Goal: Task Accomplishment & Management: Manage account settings

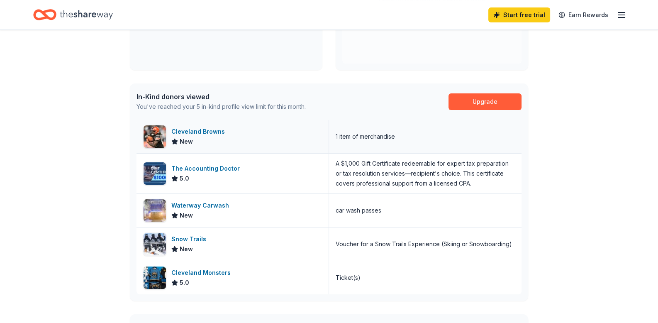
scroll to position [124, 0]
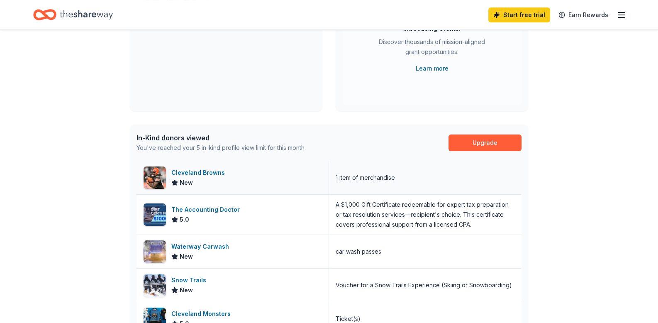
click at [214, 170] on div "Cleveland Browns" at bounding box center [199, 173] width 57 height 10
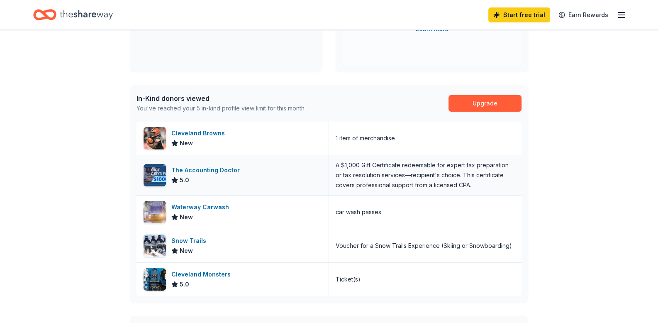
scroll to position [207, 0]
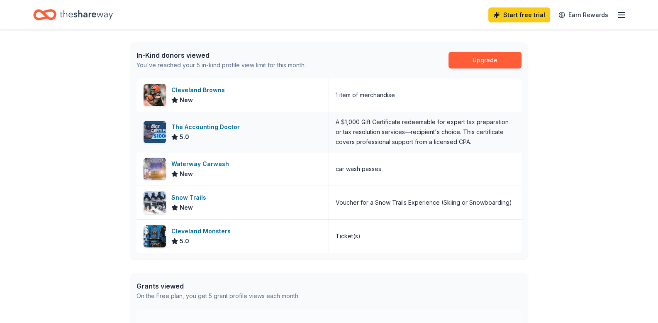
click at [233, 125] on div "The Accounting Doctor" at bounding box center [207, 127] width 72 height 10
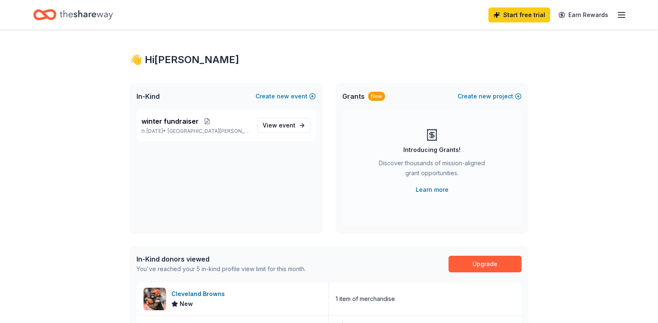
scroll to position [0, 0]
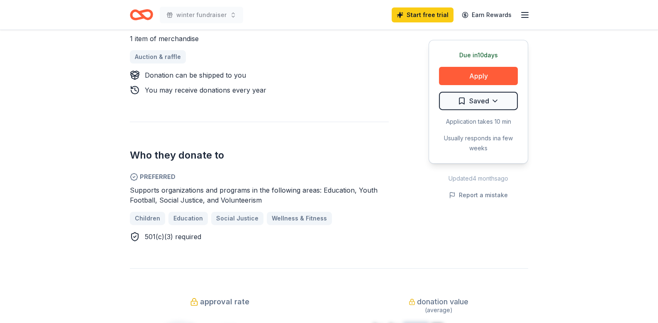
scroll to position [331, 0]
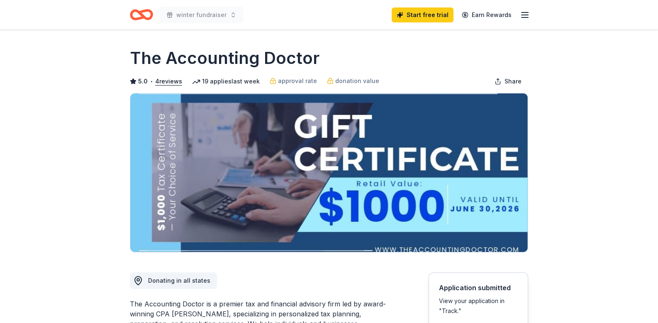
click at [523, 15] on icon "button" at bounding box center [525, 15] width 10 height 10
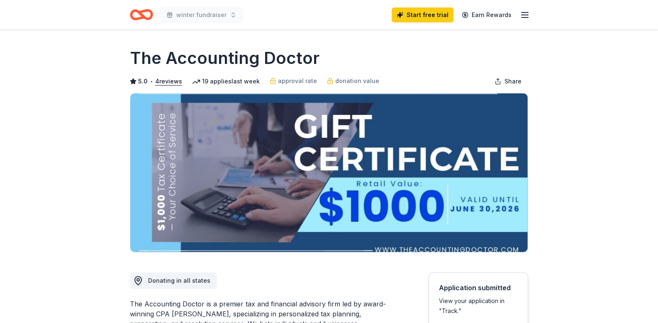
click at [523, 15] on line "button" at bounding box center [524, 15] width 7 height 0
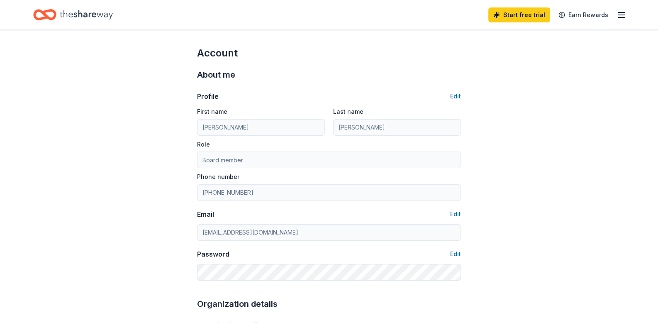
scroll to position [41, 0]
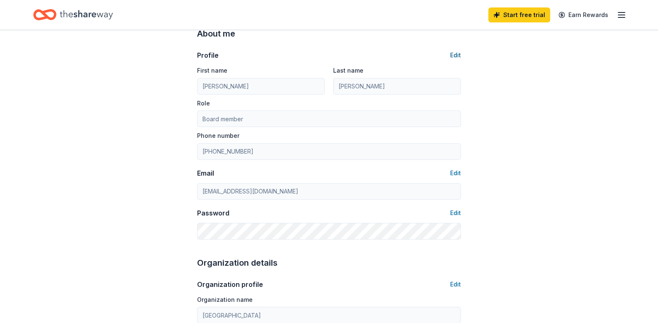
click at [455, 54] on button "Edit" at bounding box center [455, 55] width 11 height 10
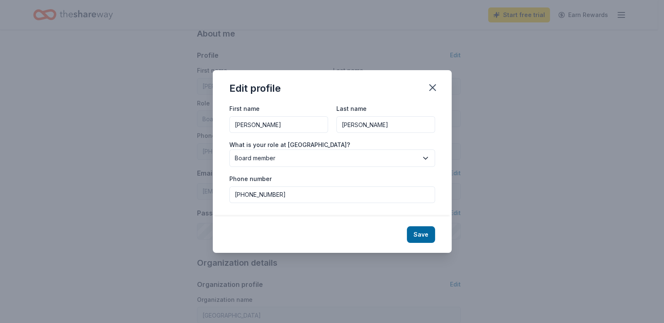
click at [287, 156] on span "Board member" at bounding box center [326, 158] width 183 height 10
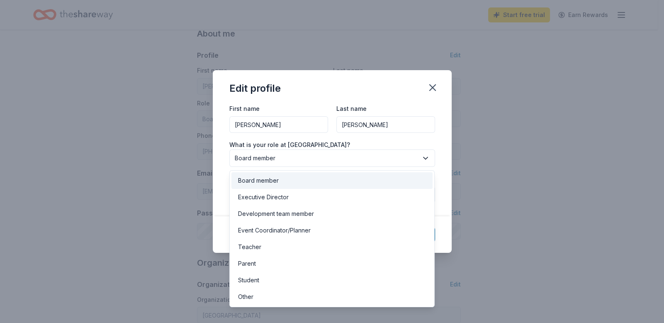
click at [280, 182] on div "Board member" at bounding box center [332, 180] width 202 height 17
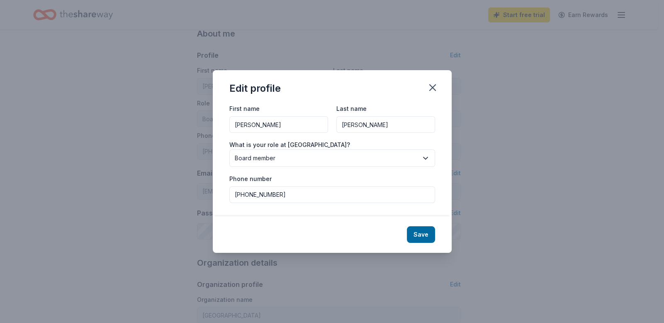
click at [266, 197] on input "330-573-3961" at bounding box center [332, 194] width 206 height 17
click at [265, 197] on input "330-573-3961" at bounding box center [332, 194] width 206 height 17
paste input "(330) 557-5454"
type input "(330) 557-5454"
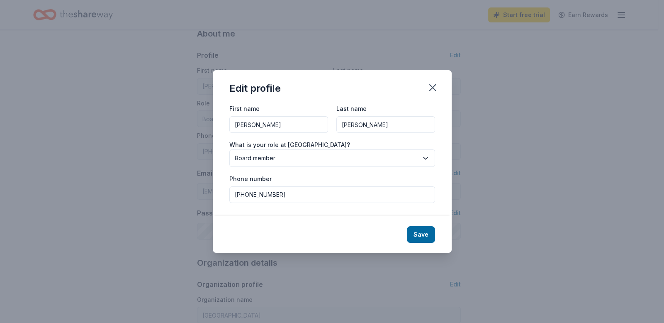
click at [420, 236] on button "Save" at bounding box center [421, 234] width 28 height 17
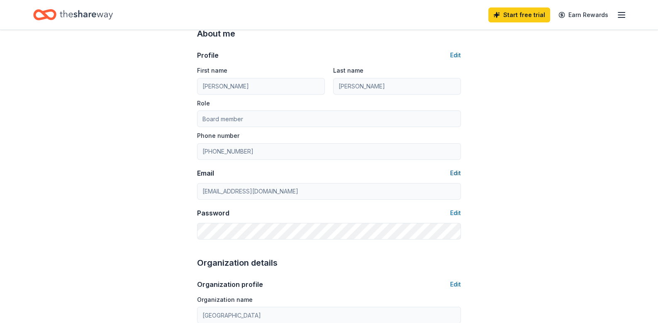
click at [455, 172] on button "Edit" at bounding box center [455, 173] width 11 height 10
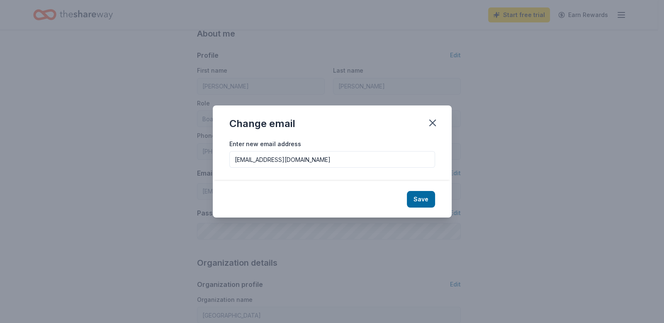
type input "(330) 557-5454"
click at [286, 162] on input "hopejunction@yahoo.com" at bounding box center [332, 159] width 206 height 17
paste input ".org@gmail"
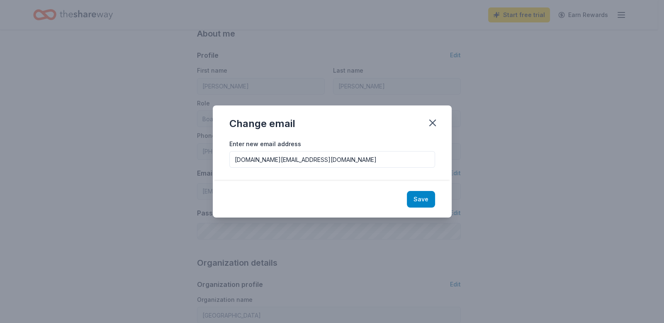
type input "hopejunction.org@gmail.com"
click at [420, 198] on button "Save" at bounding box center [421, 199] width 28 height 17
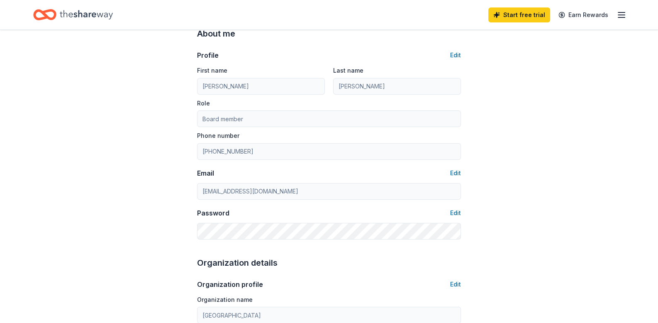
type input "hopejunction.org@gmail.com"
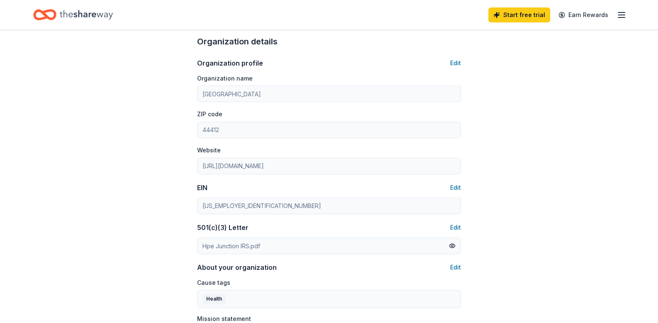
scroll to position [249, 0]
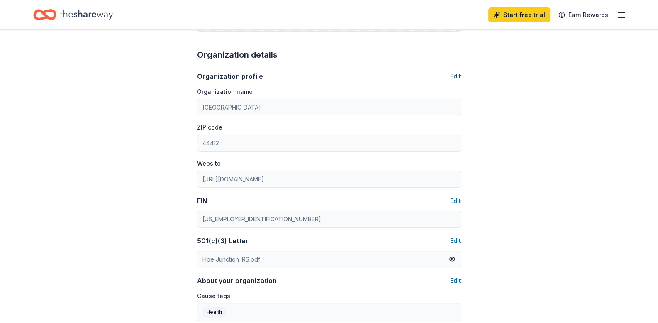
click at [457, 76] on button "Edit" at bounding box center [455, 76] width 11 height 10
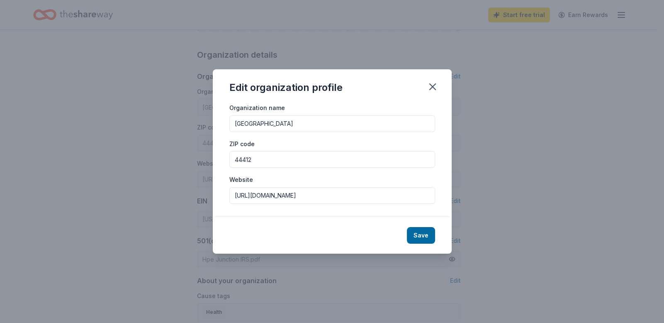
click at [290, 197] on input "https://hopejunction.com" at bounding box center [332, 195] width 206 height 17
paste input "www.hopejunction.org/"
type input "https://www.hopejunction.org/"
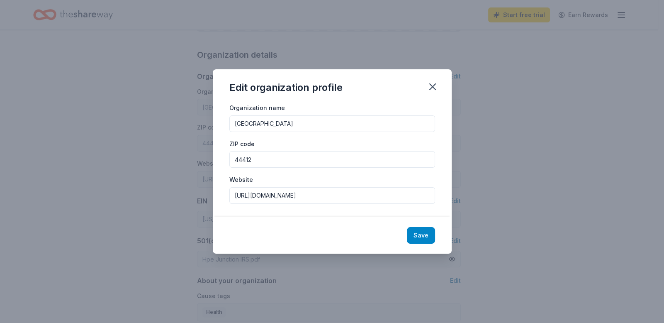
click at [412, 231] on button "Save" at bounding box center [421, 235] width 28 height 17
type input "https://www.hopejunction.org/"
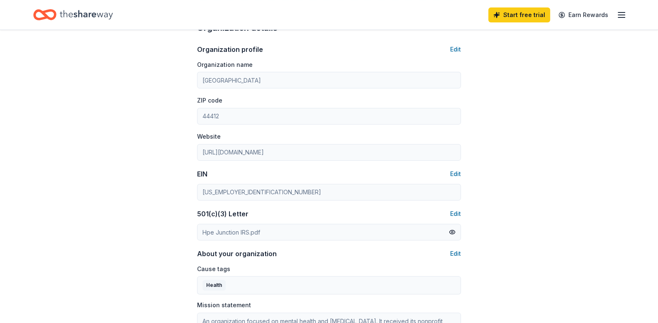
scroll to position [290, 0]
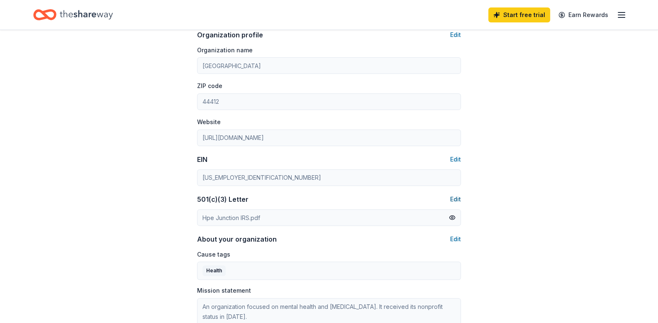
click at [456, 199] on button "Edit" at bounding box center [455, 199] width 11 height 10
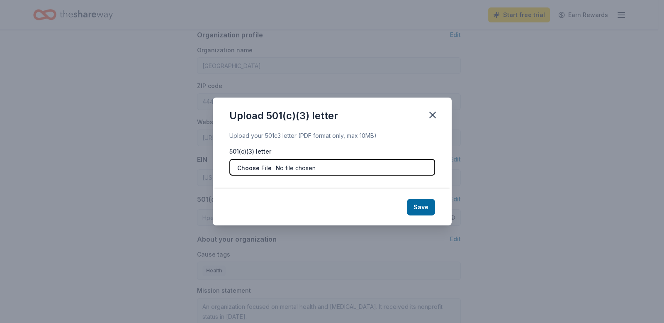
click at [311, 168] on input "file" at bounding box center [332, 167] width 206 height 17
type input "C:\fakepath\IRS DETERMINATION LETTER FOR HOPE.pdf"
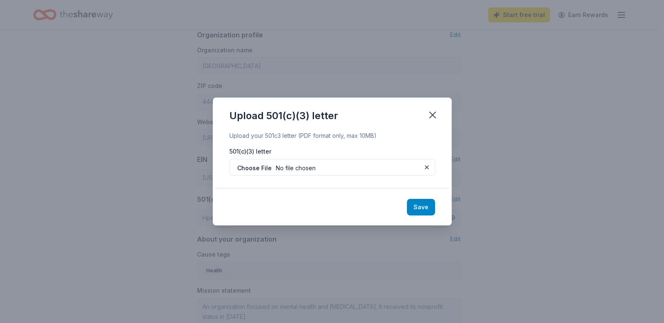
click at [417, 205] on button "Save" at bounding box center [421, 207] width 28 height 17
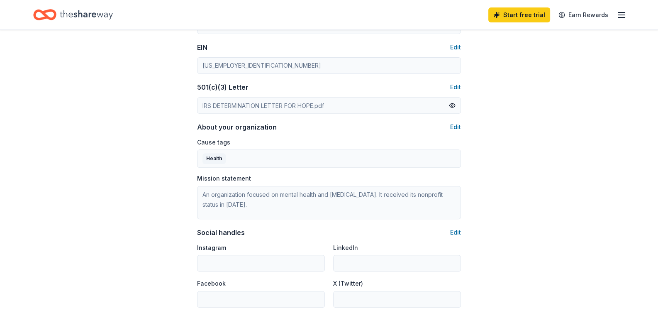
scroll to position [414, 0]
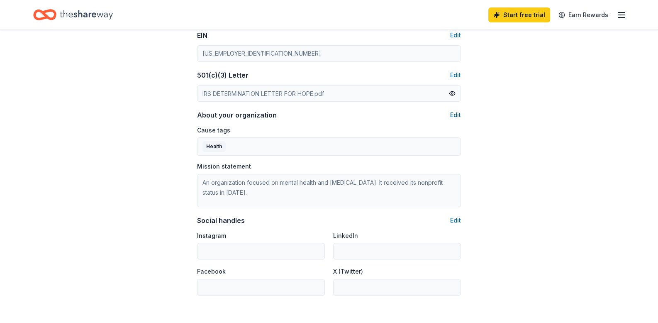
click at [454, 114] on button "Edit" at bounding box center [455, 115] width 11 height 10
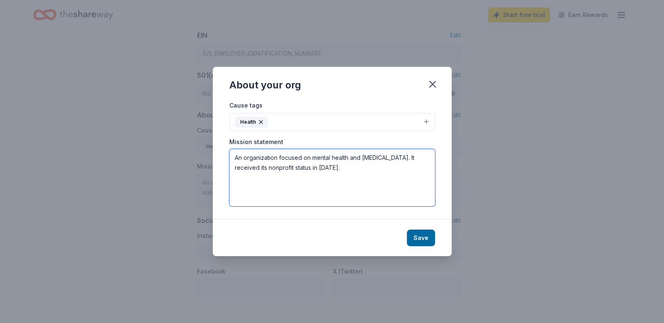
drag, startPoint x: 332, startPoint y: 170, endPoint x: 234, endPoint y: 158, distance: 98.5
click at [234, 158] on textarea "An organization focused on mental health and crisis intervention. It received i…" at bounding box center [332, 177] width 206 height 57
paste textarea "Our Mission is to focus on nurturing the mind while addressing interconnected c…"
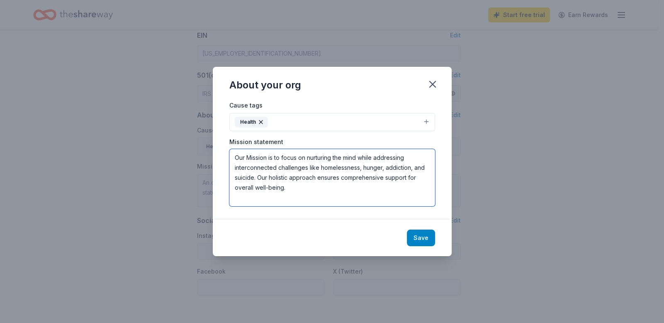
type textarea "Our Mission is to focus on nurturing the mind while addressing interconnected c…"
click at [414, 232] on button "Save" at bounding box center [421, 237] width 28 height 17
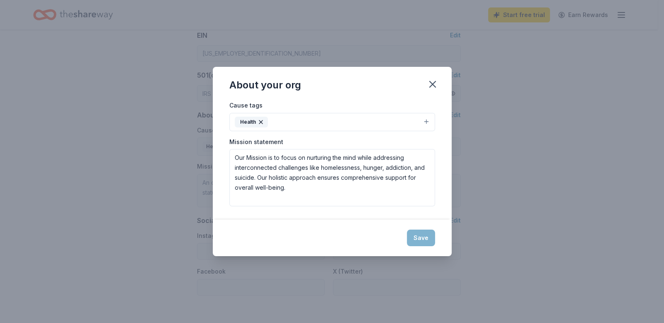
click at [422, 235] on div "Save" at bounding box center [332, 237] width 239 height 36
click at [507, 125] on div "About your org Cause tags Health Mission statement Our Mission is to focus on n…" at bounding box center [332, 161] width 664 height 323
click at [422, 234] on div "Save" at bounding box center [332, 237] width 239 height 36
click at [431, 81] on icon "button" at bounding box center [433, 84] width 12 height 12
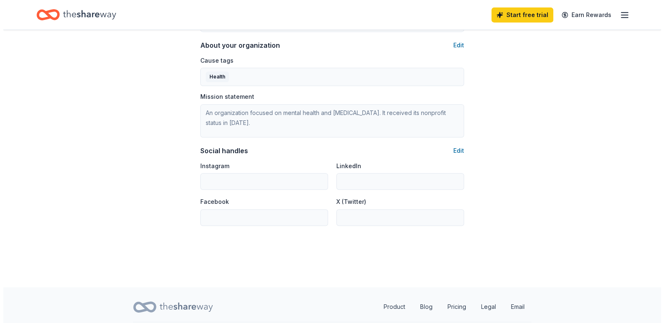
scroll to position [498, 0]
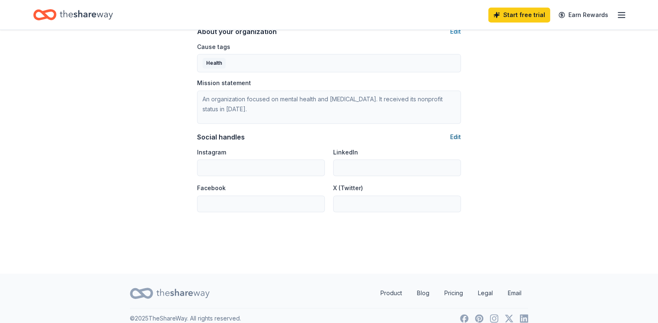
click at [454, 138] on button "Edit" at bounding box center [455, 137] width 11 height 10
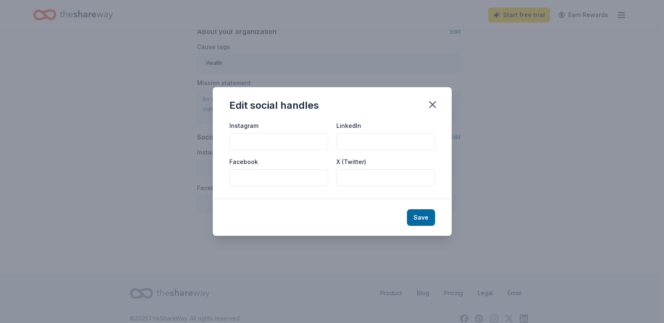
click at [281, 139] on input "Instagram" at bounding box center [278, 141] width 99 height 17
paste input "https://www.instagram.com/thehopejunction/"
type input "https://www.instagram.com/thehopejunction/"
click at [271, 178] on input "Facebook" at bounding box center [278, 177] width 99 height 17
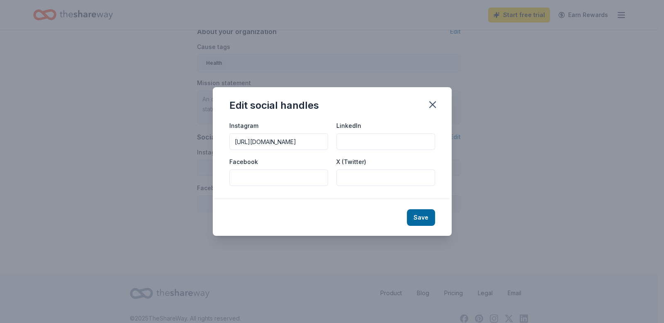
scroll to position [0, 0]
paste input "https://www.facebook.com/hopejunction.org"
type input "https://www.facebook.com/hopejunction.org"
click at [424, 217] on button "Save" at bounding box center [421, 217] width 28 height 17
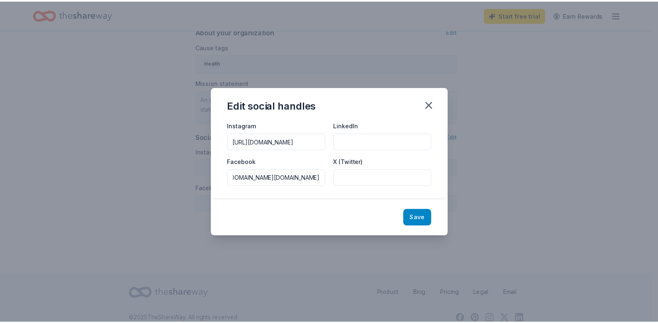
scroll to position [0, 0]
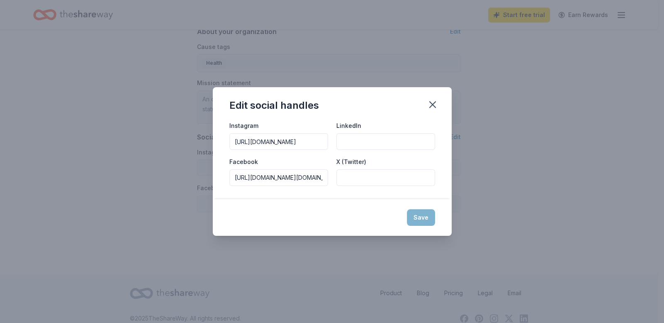
type input "https://www.instagram.com/thehopejunction/"
type input "https://www.facebook.com/hopejunction.org"
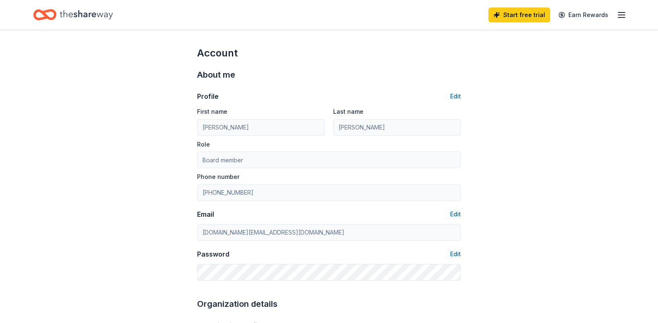
click at [616, 18] on icon "button" at bounding box center [621, 15] width 10 height 10
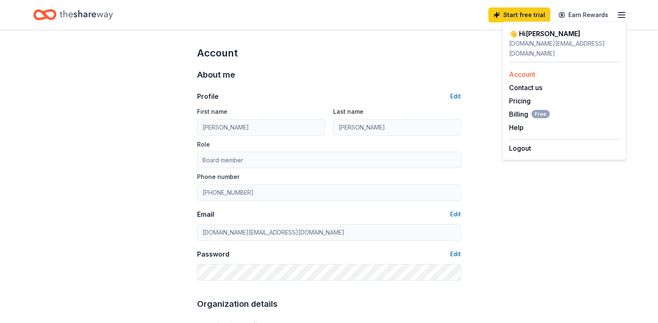
click at [520, 70] on link "Account" at bounding box center [522, 74] width 26 height 8
click at [521, 70] on link "Account" at bounding box center [522, 74] width 26 height 8
click at [98, 16] on icon "Home" at bounding box center [86, 14] width 53 height 17
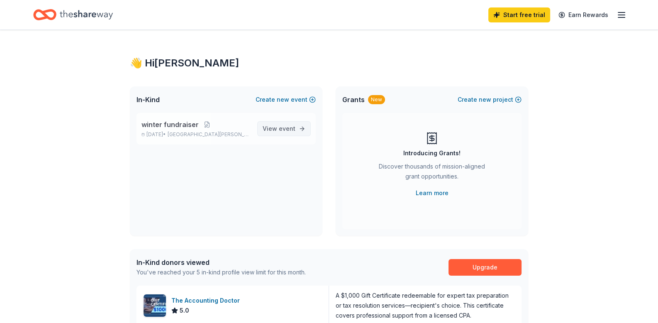
click at [277, 127] on span "View event" at bounding box center [279, 129] width 33 height 10
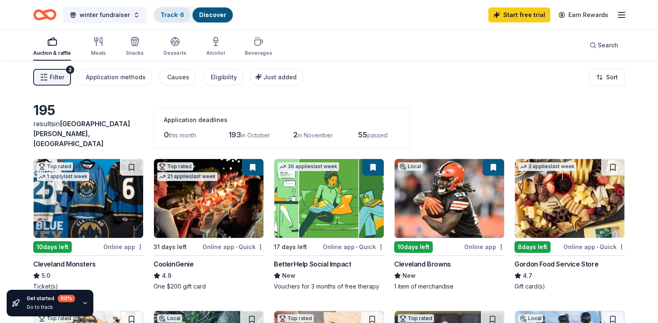
click at [172, 10] on div "Track · 6" at bounding box center [172, 14] width 37 height 15
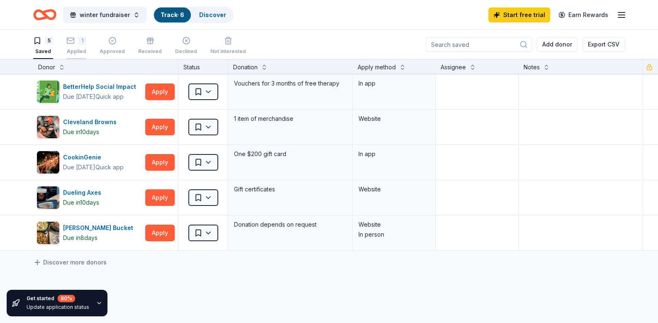
click at [77, 48] on div "Applied" at bounding box center [76, 51] width 20 height 7
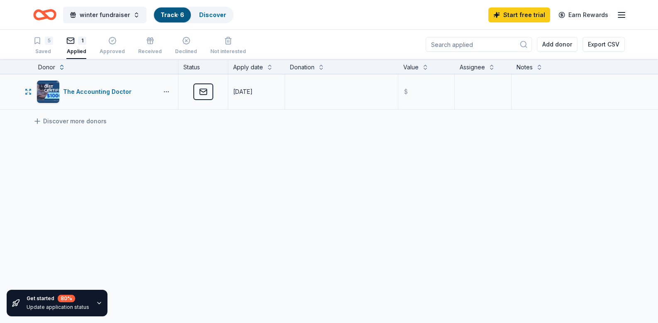
click at [166, 92] on button "button" at bounding box center [166, 91] width 17 height 7
click at [145, 129] on div "View application" at bounding box center [136, 128] width 73 height 15
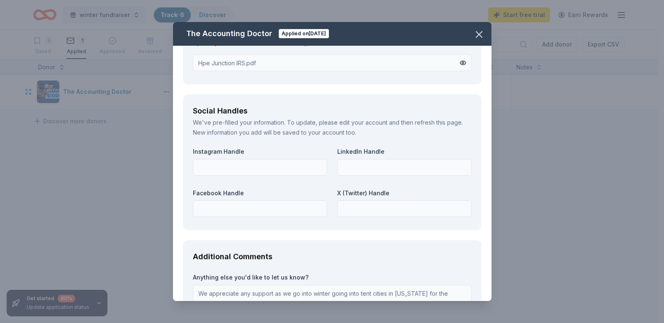
scroll to position [942, 0]
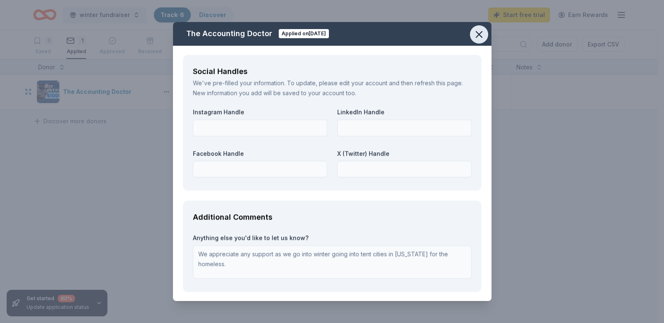
click at [481, 35] on icon "button" at bounding box center [479, 35] width 12 height 12
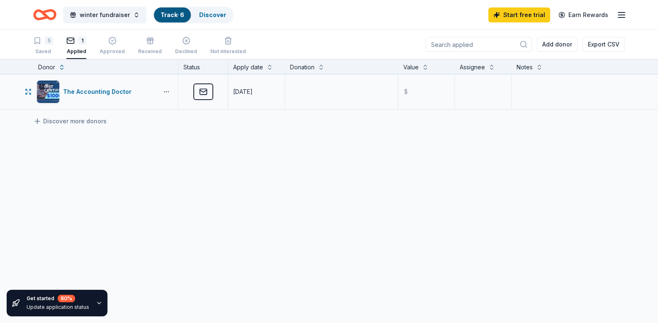
click at [164, 91] on button "button" at bounding box center [166, 91] width 17 height 7
click at [147, 128] on div "View application" at bounding box center [136, 128] width 73 height 15
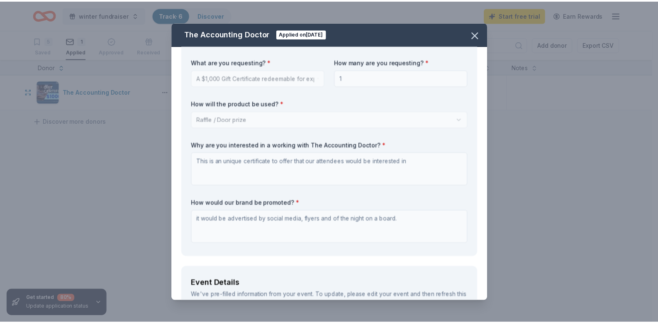
scroll to position [0, 0]
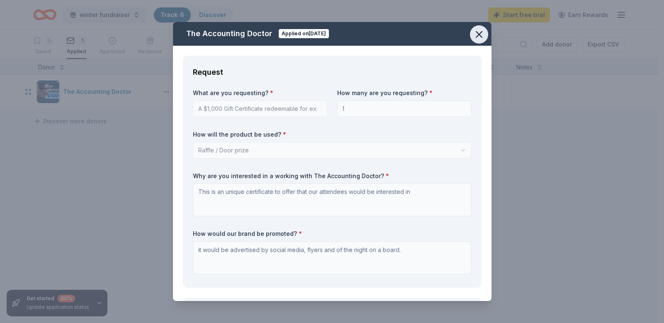
click at [477, 36] on icon "button" at bounding box center [479, 35] width 6 height 6
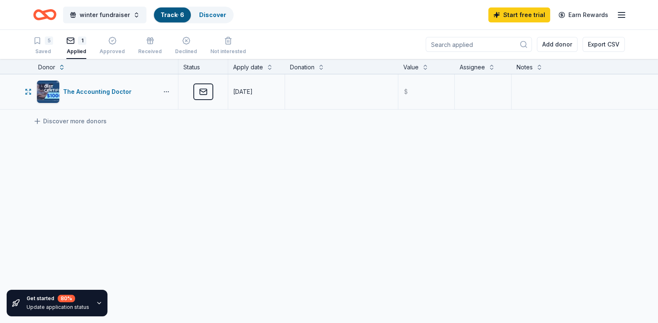
click at [167, 93] on button "button" at bounding box center [166, 91] width 17 height 7
click at [294, 151] on div "The Accounting Doctor Applied 09/25/2025 $ Discover more donors" at bounding box center [329, 169] width 658 height 191
click at [42, 48] on div "Saved" at bounding box center [43, 51] width 20 height 7
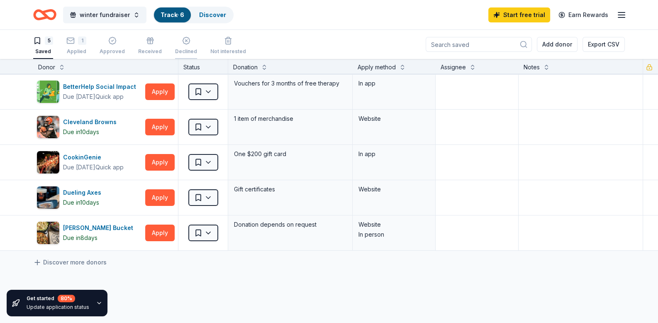
click at [184, 49] on div "Declined" at bounding box center [186, 51] width 22 height 7
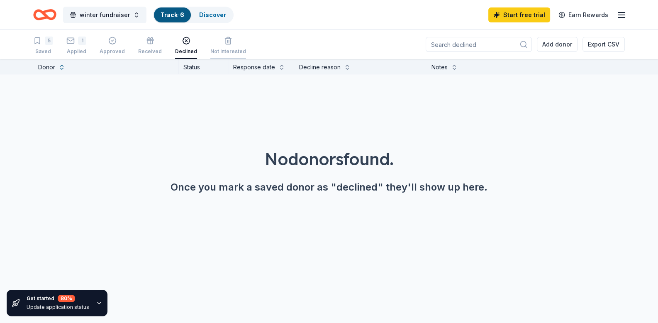
click at [216, 48] on div "Not interested" at bounding box center [228, 51] width 36 height 7
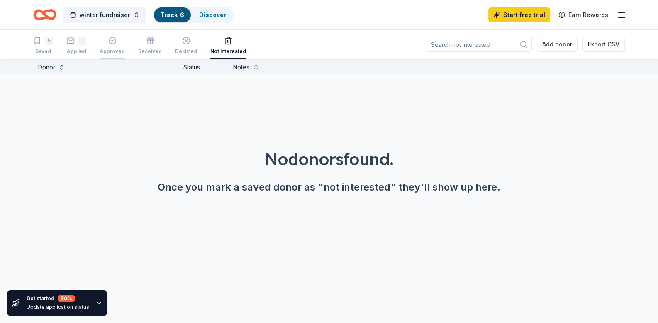
click at [111, 47] on div "Approved" at bounding box center [112, 45] width 25 height 18
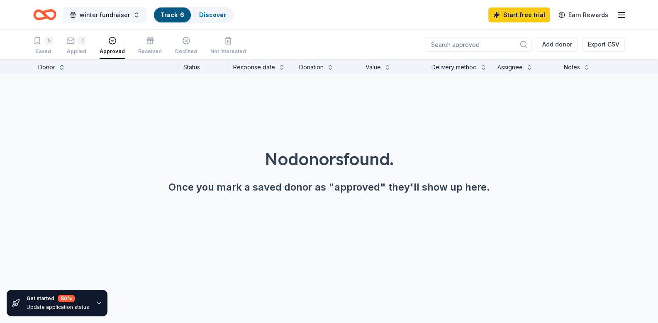
click at [102, 16] on span "winter fundraiser" at bounding box center [105, 15] width 50 height 10
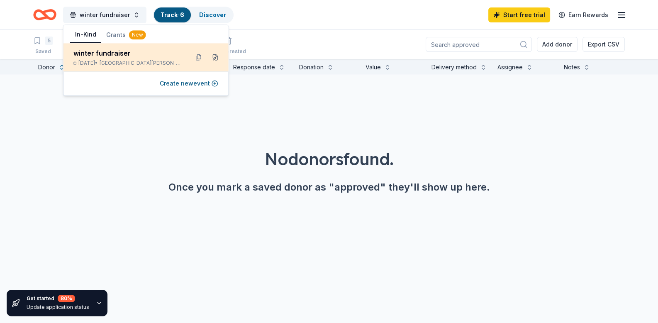
click at [215, 56] on button at bounding box center [215, 57] width 13 height 13
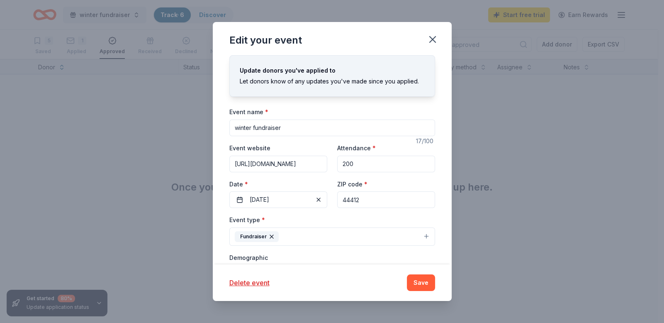
drag, startPoint x: 287, startPoint y: 126, endPoint x: 229, endPoint y: 131, distance: 58.2
click at [229, 131] on input "winter fundraiser" at bounding box center [332, 127] width 206 height 17
type input "w"
type input "Winter Fundraiser"
click at [287, 165] on input "https://hopejunction.com" at bounding box center [278, 164] width 98 height 17
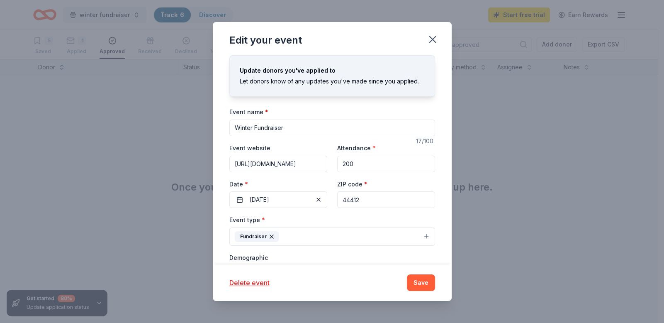
click at [287, 165] on input "https://hopejunction.com" at bounding box center [278, 164] width 98 height 17
paste input "www.hopejunction.org/"
drag, startPoint x: 255, startPoint y: 164, endPoint x: 225, endPoint y: 167, distance: 30.0
click at [226, 167] on div "Update donors you've applied to Let donors know of any updates you've made sinc…" at bounding box center [332, 159] width 239 height 209
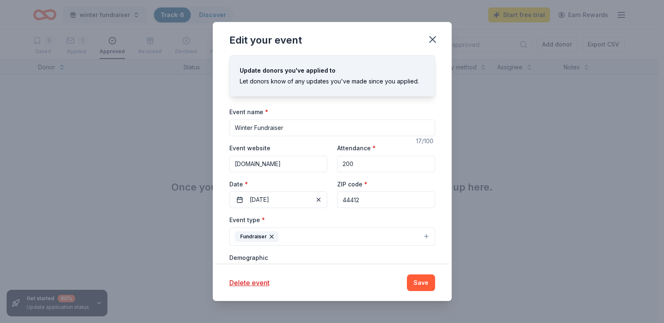
type input "www.hopejunction.org"
drag, startPoint x: 352, startPoint y: 168, endPoint x: 331, endPoint y: 165, distance: 21.3
click at [331, 165] on div "Event website www.hopejunction.org Attendance * 200 Date * 11/07/2025 ZIP code …" at bounding box center [332, 175] width 206 height 65
type input "100"
drag, startPoint x: 362, startPoint y: 202, endPoint x: 333, endPoint y: 200, distance: 29.1
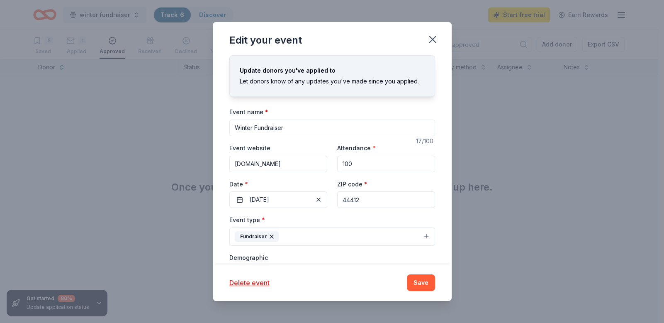
click at [337, 200] on input "44412" at bounding box center [386, 199] width 98 height 17
drag, startPoint x: 332, startPoint y: 199, endPoint x: 327, endPoint y: 198, distance: 5.0
click at [327, 198] on div "Event website www.hopejunction.org Attendance * 100 Date * 11/07/2025 ZIP code …" at bounding box center [332, 175] width 206 height 65
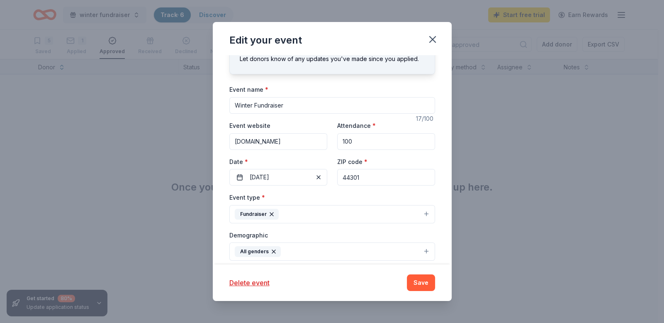
scroll to position [41, 0]
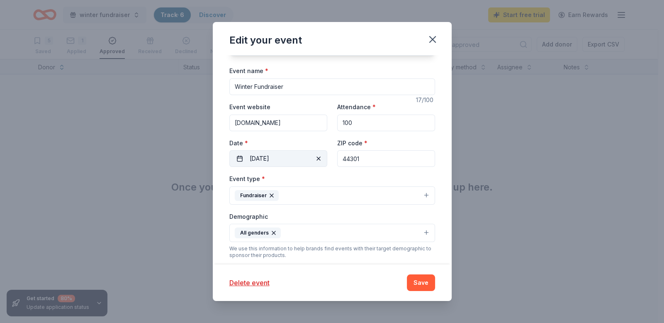
type input "44301"
click at [298, 162] on button "11/07/2025" at bounding box center [278, 158] width 98 height 17
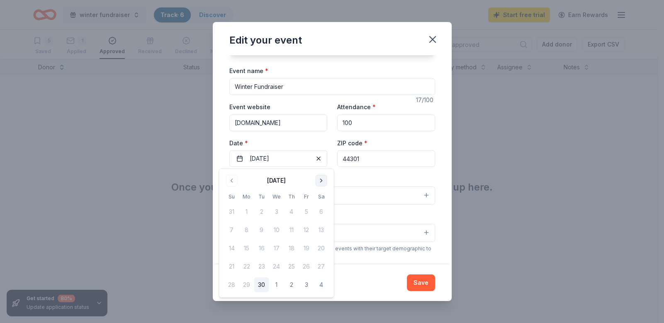
click at [319, 181] on button "Go to next month" at bounding box center [322, 181] width 12 height 12
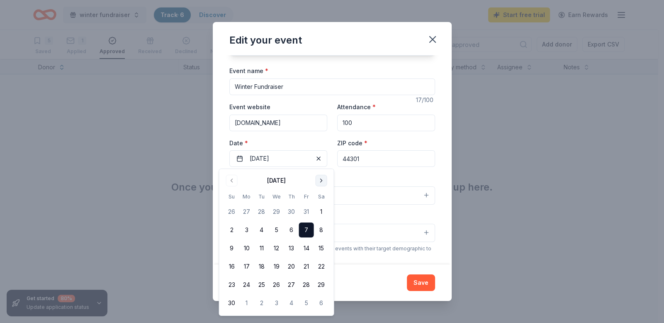
click at [319, 181] on button "Go to next month" at bounding box center [322, 181] width 12 height 12
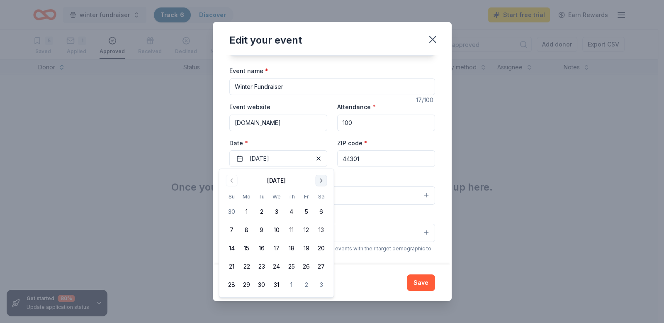
click at [319, 181] on button "Go to next month" at bounding box center [322, 181] width 12 height 12
click at [317, 280] on button "31" at bounding box center [321, 284] width 15 height 15
click at [346, 172] on div "Event name * Winter Fundraiser 17 /100 Event website www.hopejunction.org Atten…" at bounding box center [332, 258] width 206 height 385
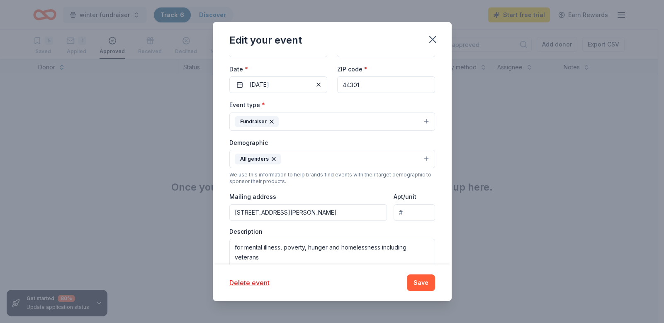
scroll to position [124, 0]
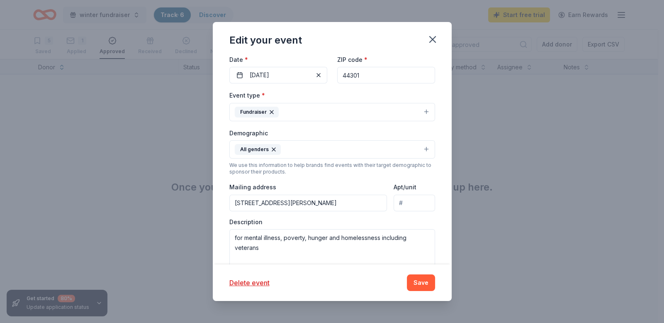
click at [334, 204] on input "8544 Fisher Road, Palmyra Township, OH, 44412" at bounding box center [308, 203] width 158 height 17
click at [348, 185] on div "Mailing address 8544 Fisher Road, Palmyra Township, OH, 44412" at bounding box center [308, 196] width 158 height 29
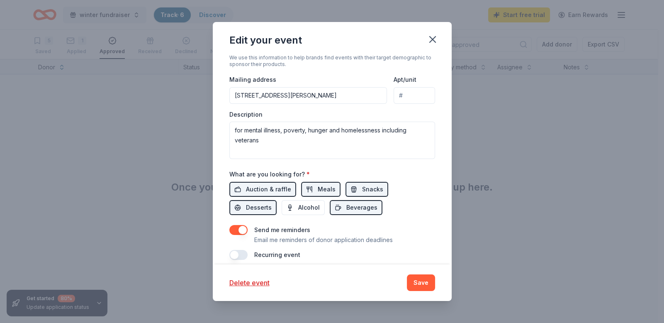
scroll to position [241, 0]
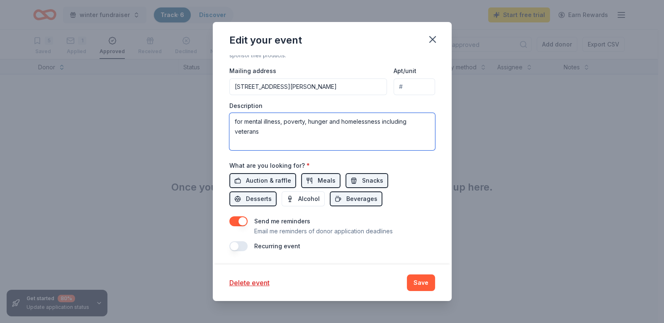
drag, startPoint x: 275, startPoint y: 133, endPoint x: 234, endPoint y: 119, distance: 42.8
click at [233, 120] on textarea "for mental illness, poverty, hunger and homelessness including veterans" at bounding box center [332, 131] width 206 height 37
paste textarea "Our Mission is to focus on nurturing the mind while addressing interconnected c…"
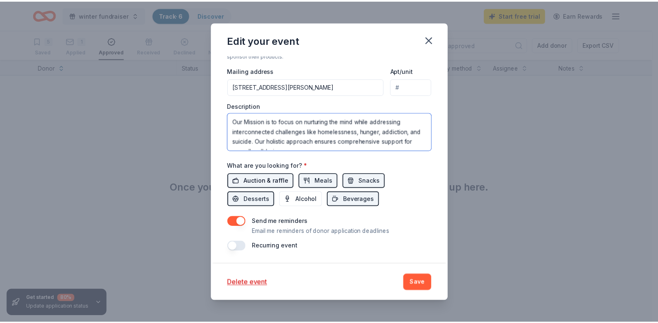
scroll to position [5, 0]
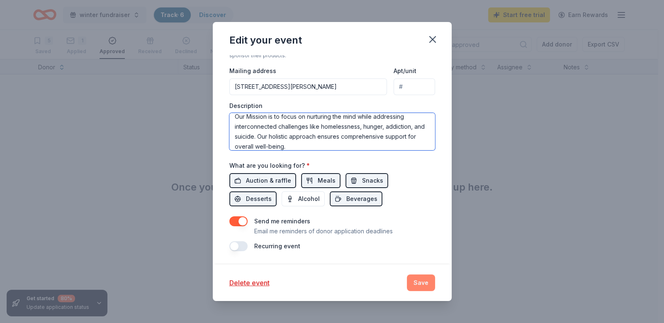
type textarea "Our Mission is to focus on nurturing the mind while addressing interconnected c…"
click at [417, 282] on button "Save" at bounding box center [421, 282] width 28 height 17
